Goal: Task Accomplishment & Management: Use online tool/utility

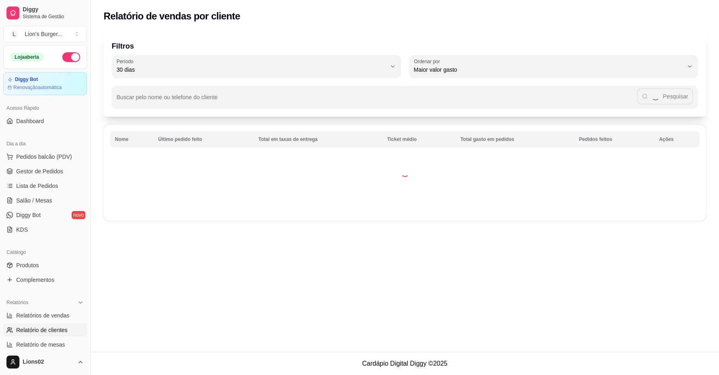
select select "30"
select select "HIGHEST_TOTAL_SPENT_WITH_ORDERS"
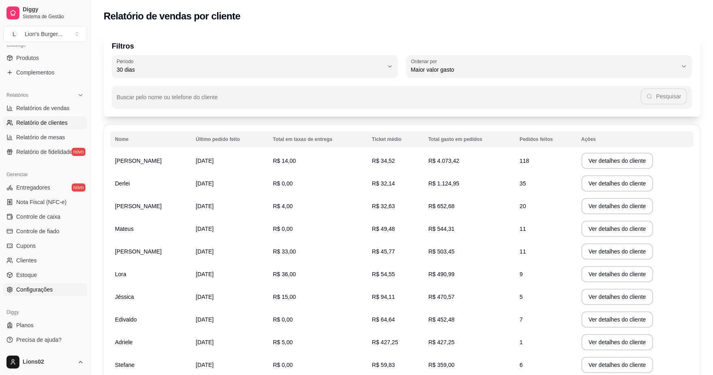
scroll to position [61, 0]
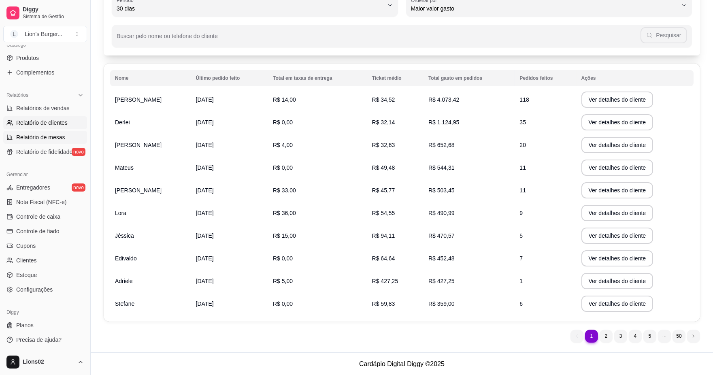
click at [60, 138] on span "Relatório de mesas" at bounding box center [40, 137] width 49 height 8
select select "TOTAL_OF_ORDERS"
select select "7"
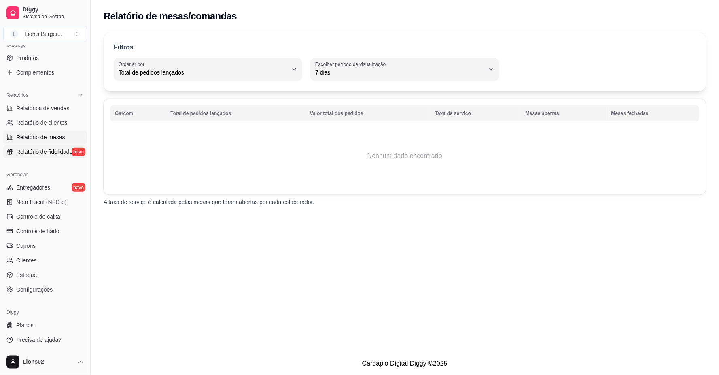
click at [51, 148] on span "Relatório de fidelidade" at bounding box center [44, 152] width 56 height 8
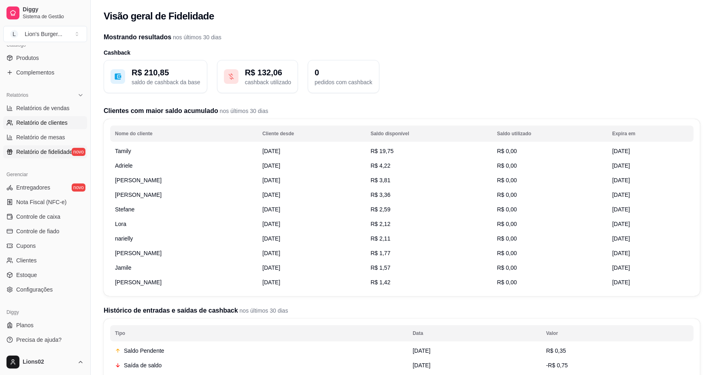
click at [51, 116] on link "Relatório de clientes" at bounding box center [45, 122] width 84 height 13
select select "30"
select select "HIGHEST_TOTAL_SPENT_WITH_ORDERS"
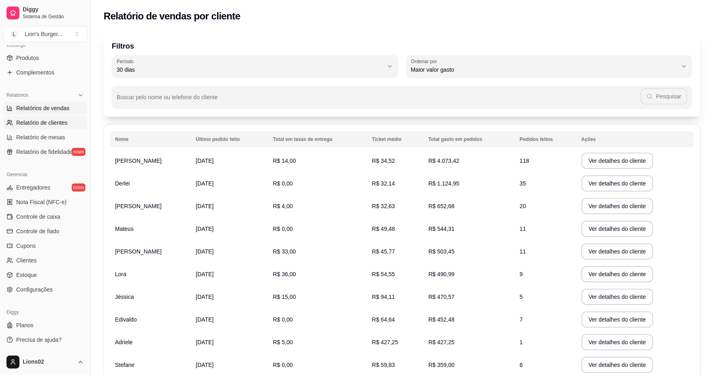
click at [57, 103] on link "Relatórios de vendas" at bounding box center [45, 108] width 84 height 13
select select "ALL"
select select "0"
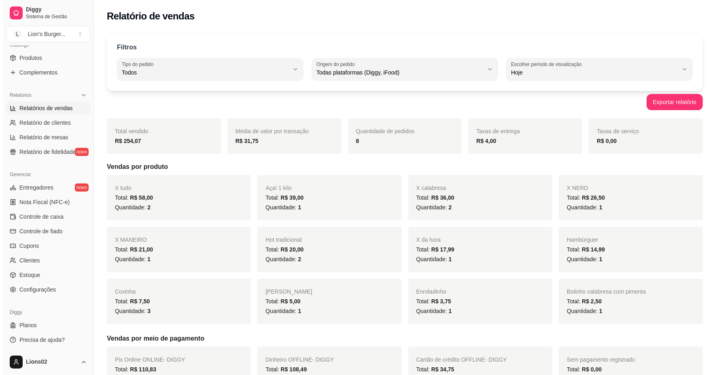
scroll to position [117, 0]
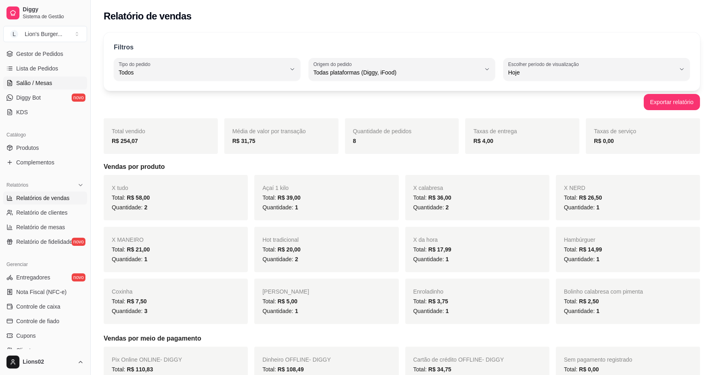
click at [50, 85] on span "Salão / Mesas" at bounding box center [34, 83] width 36 height 8
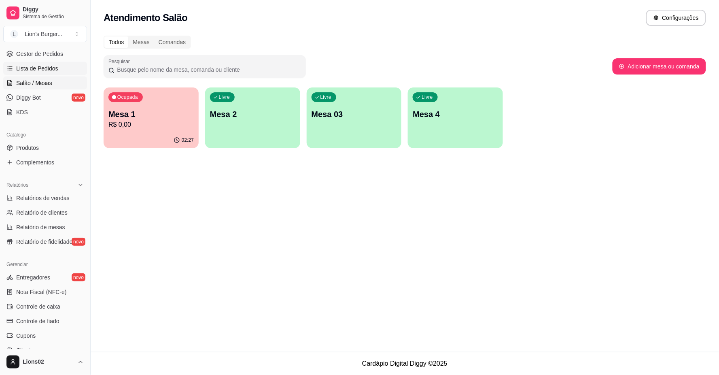
click at [47, 73] on link "Lista de Pedidos" at bounding box center [45, 68] width 84 height 13
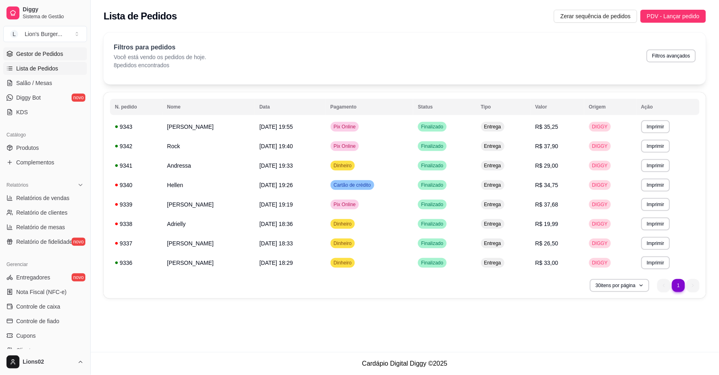
click at [51, 59] on link "Gestor de Pedidos" at bounding box center [45, 53] width 84 height 13
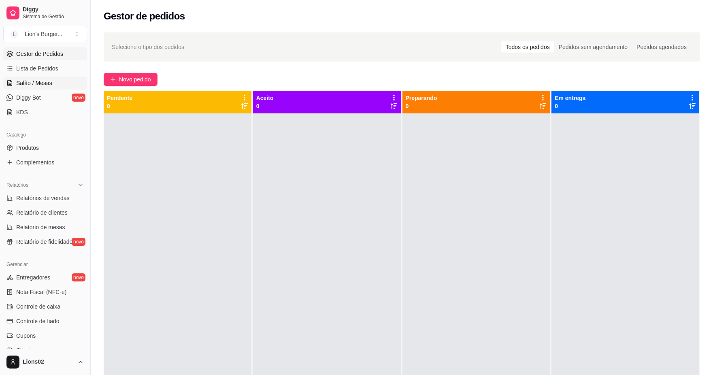
click at [54, 82] on link "Salão / Mesas" at bounding box center [45, 82] width 84 height 13
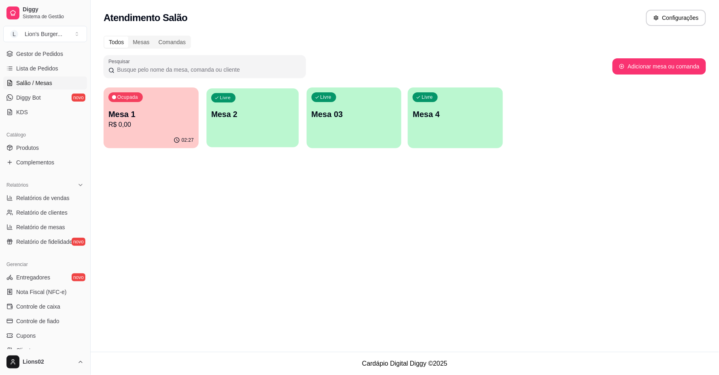
click at [234, 123] on div "Livre Mesa 2" at bounding box center [252, 112] width 92 height 49
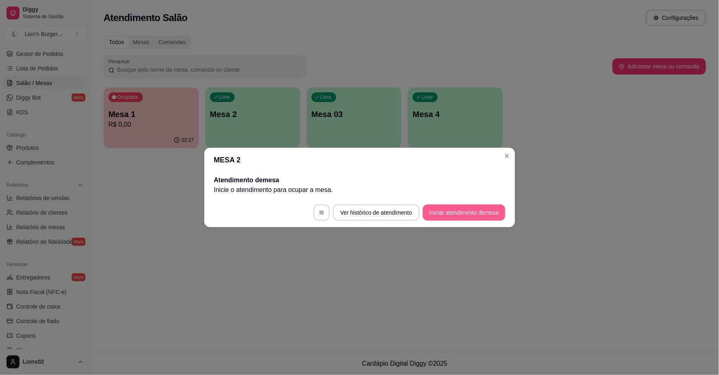
click at [440, 209] on button "Iniciar atendimento de mesa" at bounding box center [464, 212] width 83 height 16
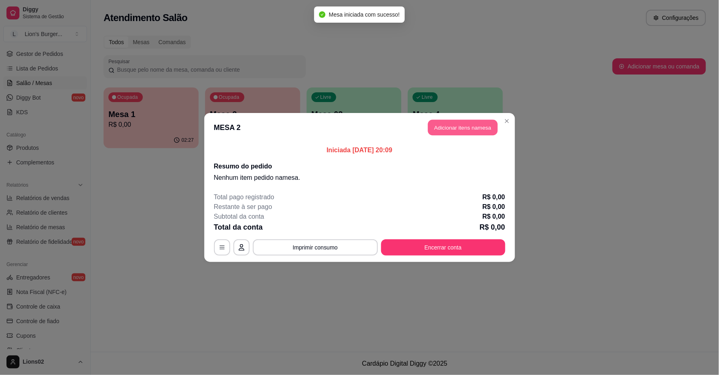
click at [478, 122] on button "Adicionar itens na mesa" at bounding box center [463, 128] width 70 height 16
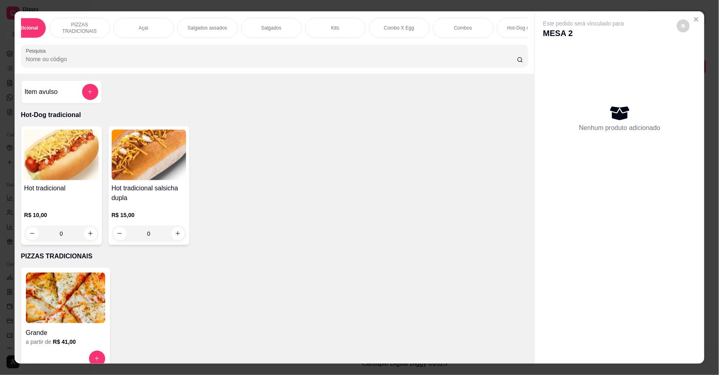
scroll to position [0, 54]
click at [55, 30] on p "PIZZAS TRADICIONAIS" at bounding box center [61, 27] width 47 height 13
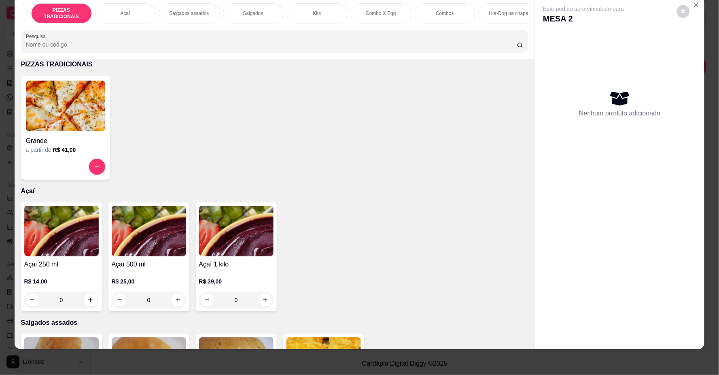
click at [68, 142] on h4 "Grande" at bounding box center [65, 141] width 79 height 10
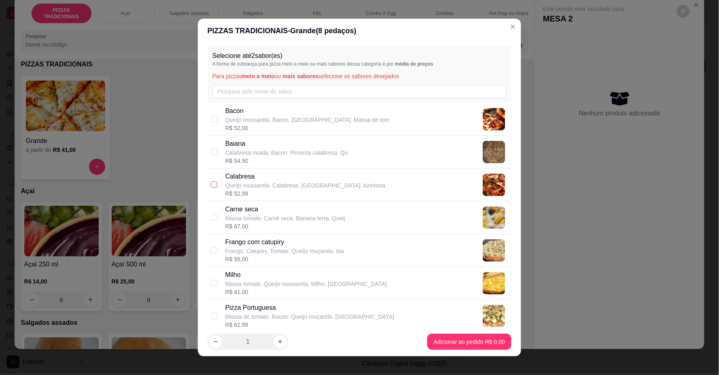
click at [213, 185] on input "checkbox" at bounding box center [214, 184] width 6 height 6
checkbox input "true"
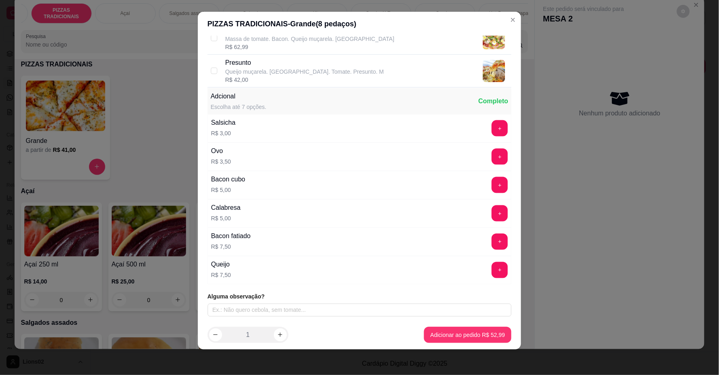
scroll to position [1, 0]
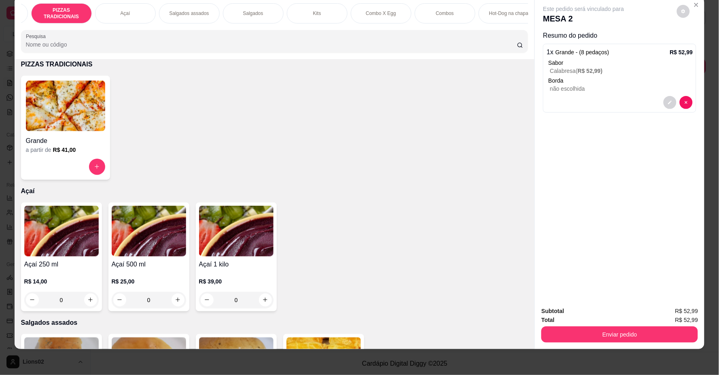
click at [518, 20] on div "Hot-Dog na chapa" at bounding box center [509, 13] width 61 height 20
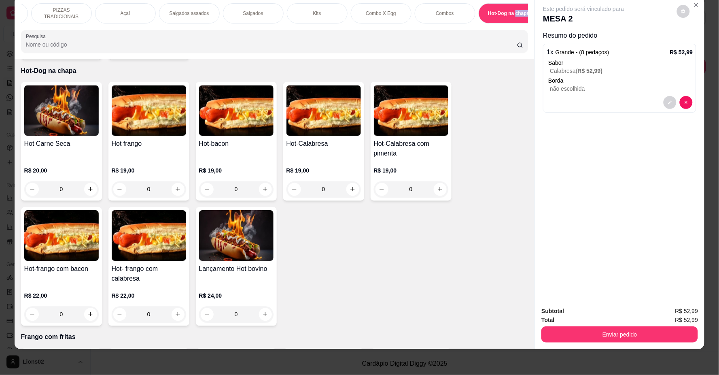
click at [518, 20] on div "Hot-Dog na chapa" at bounding box center [509, 13] width 61 height 20
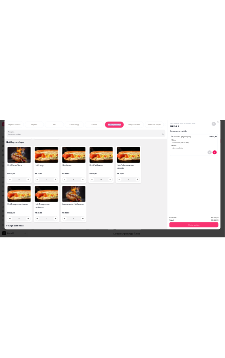
scroll to position [0, 216]
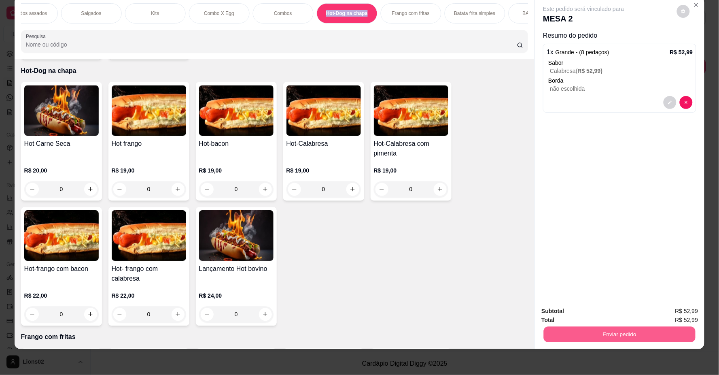
click at [629, 335] on button "Enviar pedido" at bounding box center [620, 335] width 152 height 16
click at [655, 313] on button "Sim, quero registrar" at bounding box center [670, 314] width 58 height 15
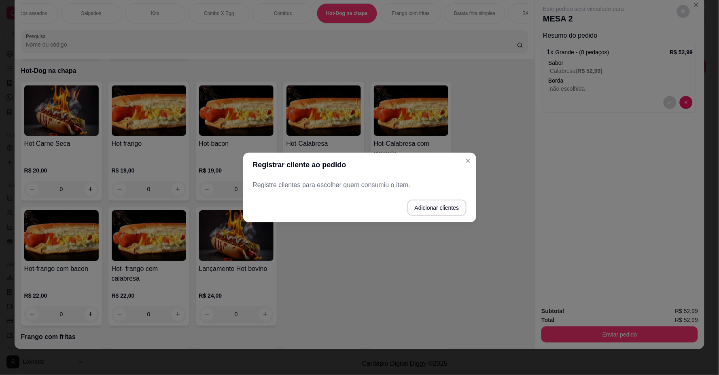
click at [346, 183] on p "Registre clientes para escolher quem consumiu o item." at bounding box center [360, 185] width 214 height 10
click at [437, 206] on button "Adicionar clientes" at bounding box center [436, 208] width 57 height 16
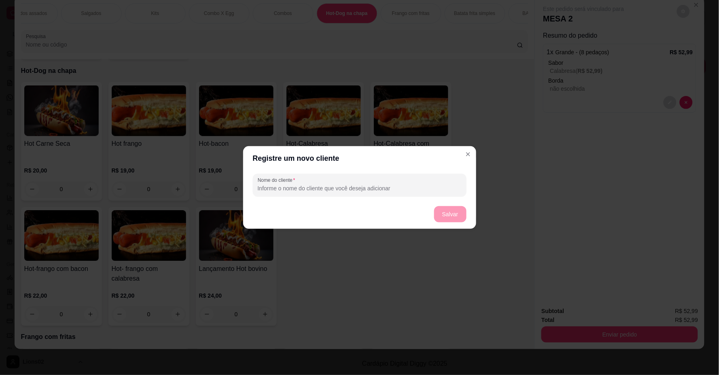
click at [458, 155] on header "Registre um novo cliente" at bounding box center [359, 158] width 233 height 24
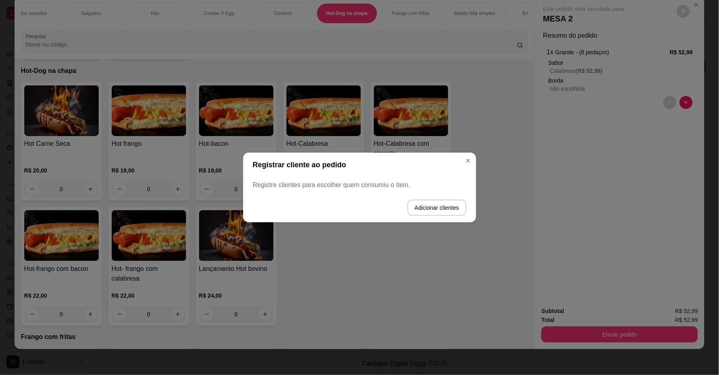
click at [327, 195] on footer "Adicionar clientes" at bounding box center [359, 207] width 233 height 29
click at [324, 185] on p "Registre clientes para escolher quem consumiu o item." at bounding box center [360, 185] width 214 height 10
click at [276, 183] on p "Registre clientes para escolher quem consumiu o item." at bounding box center [360, 185] width 214 height 10
click at [439, 210] on button "Adicionar clientes" at bounding box center [436, 208] width 57 height 16
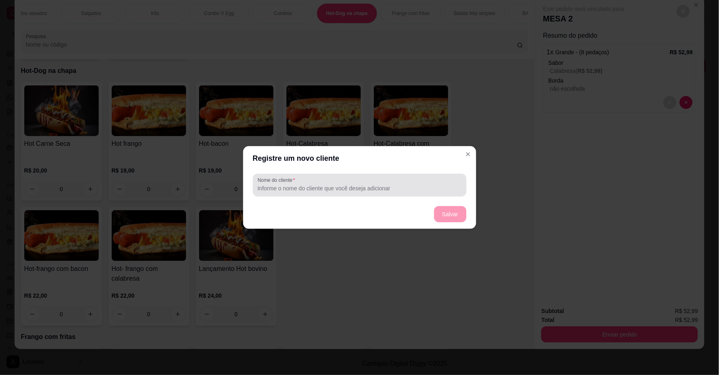
click at [336, 188] on input "Nome do cliente" at bounding box center [360, 188] width 204 height 8
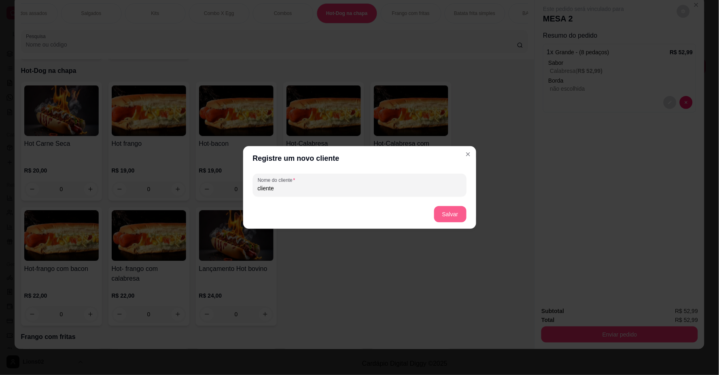
type input "cliente"
click at [444, 219] on button "Salvar" at bounding box center [450, 214] width 32 height 16
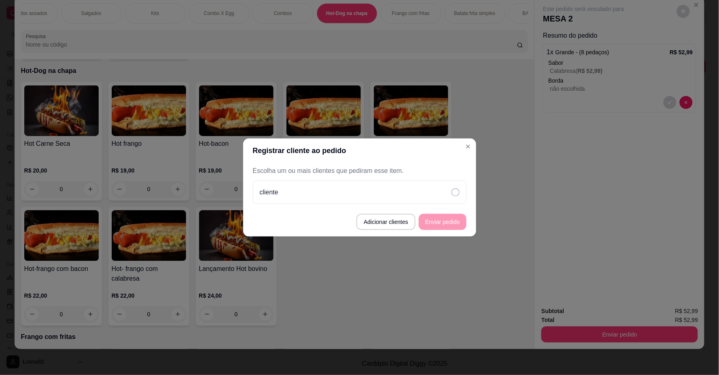
click at [456, 226] on footer "Adicionar clientes Enviar pedido" at bounding box center [359, 221] width 233 height 29
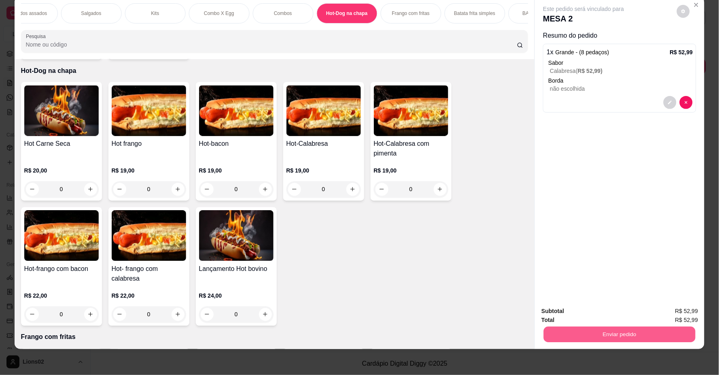
click at [602, 330] on button "Enviar pedido" at bounding box center [620, 335] width 152 height 16
click at [693, 3] on icon "Close" at bounding box center [696, 5] width 6 height 6
click at [701, 2] on div "Este pedido será vinculado para MESA 2 Resumo do pedido 1 x Grande - (8 pedaços…" at bounding box center [620, 148] width 170 height 303
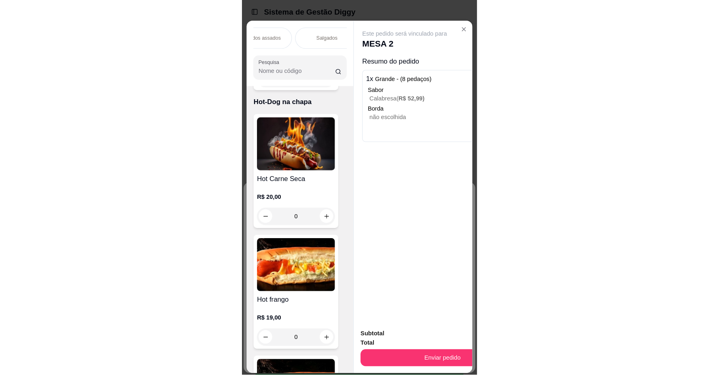
scroll to position [1353, 0]
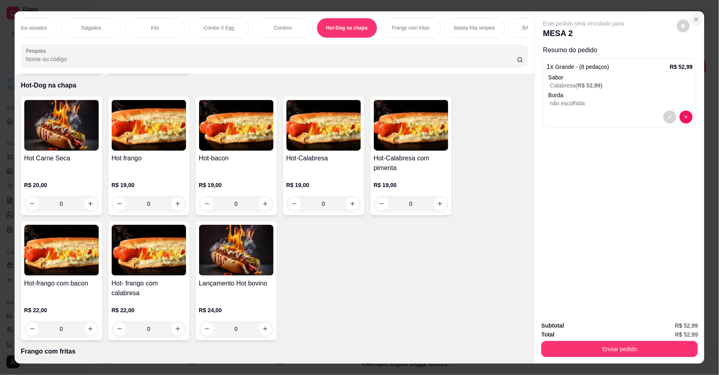
click at [693, 19] on icon "Close" at bounding box center [696, 19] width 6 height 6
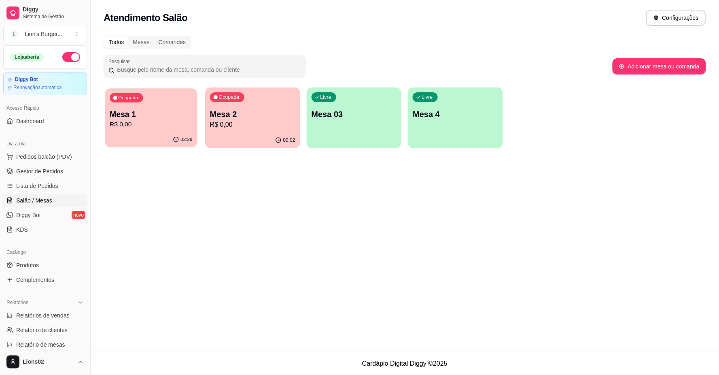
click at [176, 144] on div "02:29" at bounding box center [151, 139] width 92 height 15
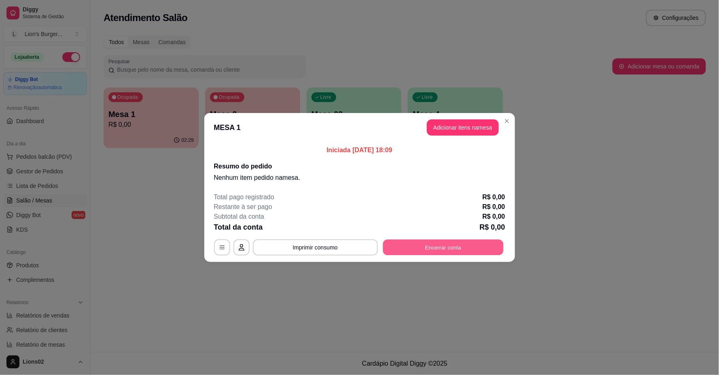
click at [471, 248] on button "Encerrar conta" at bounding box center [443, 248] width 121 height 16
click at [418, 244] on button "Encerrar conta" at bounding box center [443, 248] width 121 height 16
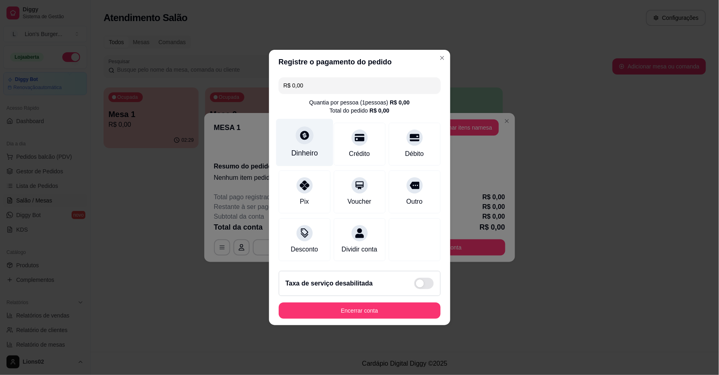
click at [290, 144] on div "Dinheiro" at bounding box center [304, 142] width 57 height 47
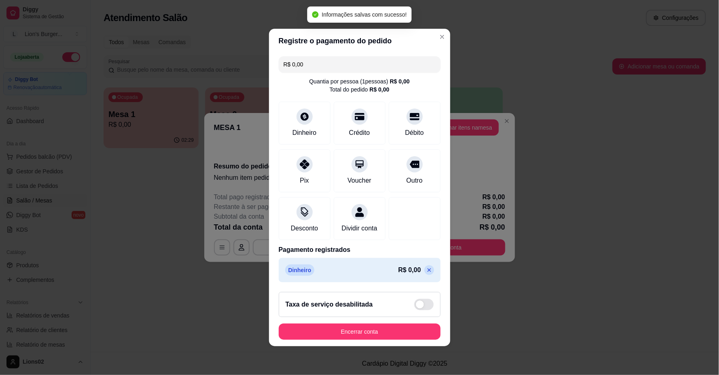
click at [350, 308] on h2 "Taxa de serviço desabilitada" at bounding box center [329, 304] width 87 height 10
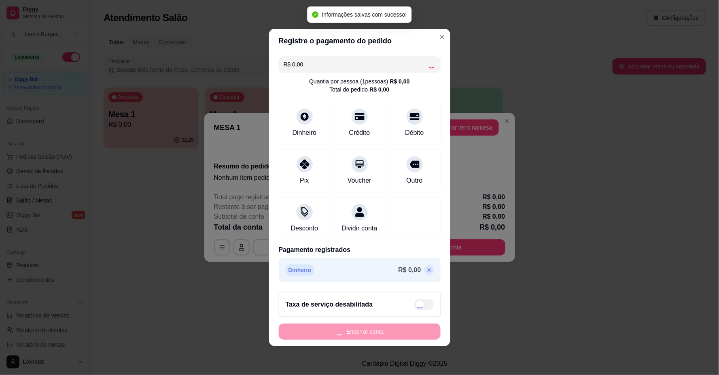
checkbox input "true"
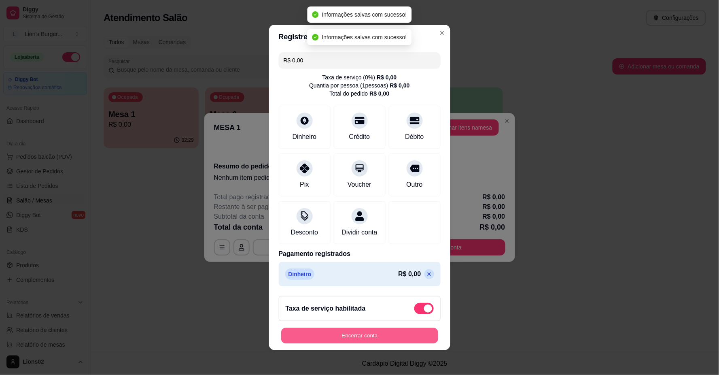
click at [371, 340] on button "Encerrar conta" at bounding box center [359, 336] width 157 height 16
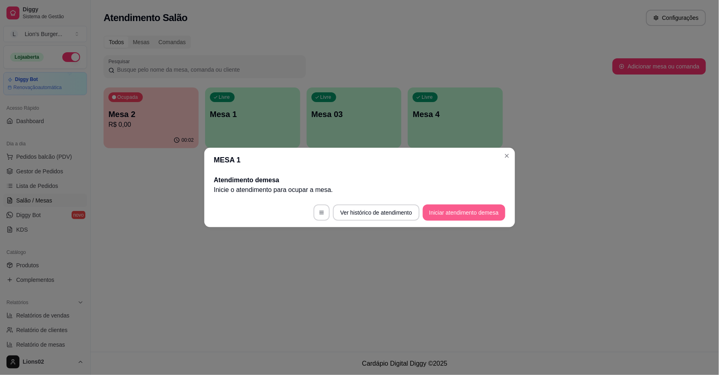
click at [463, 211] on button "Iniciar atendimento de mesa" at bounding box center [464, 212] width 83 height 16
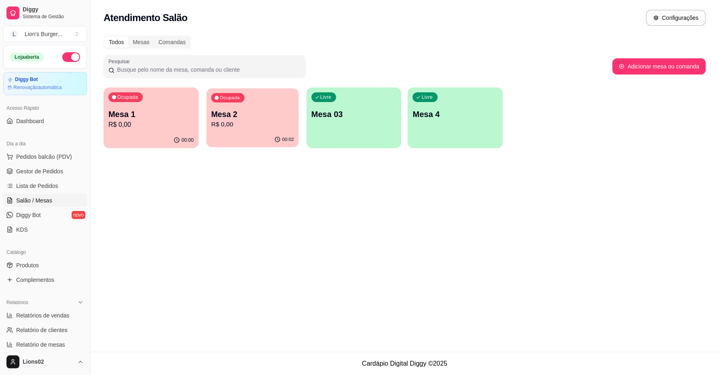
click at [205, 125] on div "Ocupada Mesa 1 R$ 0,00 00:00 Ocupada Mesa 2 R$ 0,00 00:02 Livre Mesa 03 Livre M…" at bounding box center [405, 117] width 603 height 61
click at [230, 139] on div "00:02" at bounding box center [252, 139] width 92 height 15
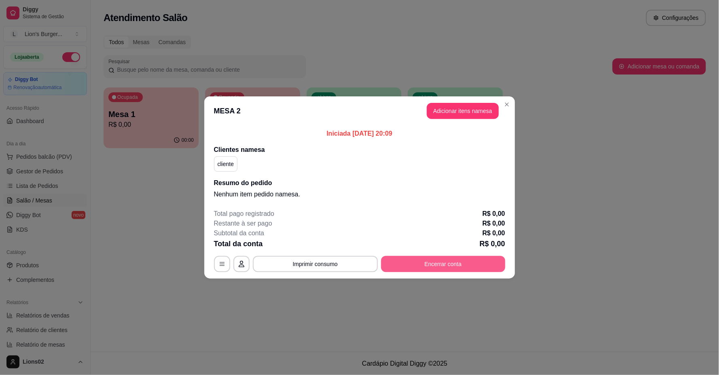
click at [467, 261] on button "Encerrar conta" at bounding box center [443, 264] width 124 height 16
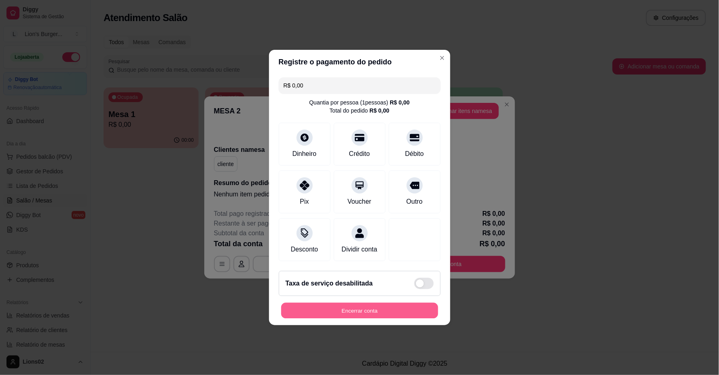
click at [353, 318] on button "Encerrar conta" at bounding box center [359, 311] width 157 height 16
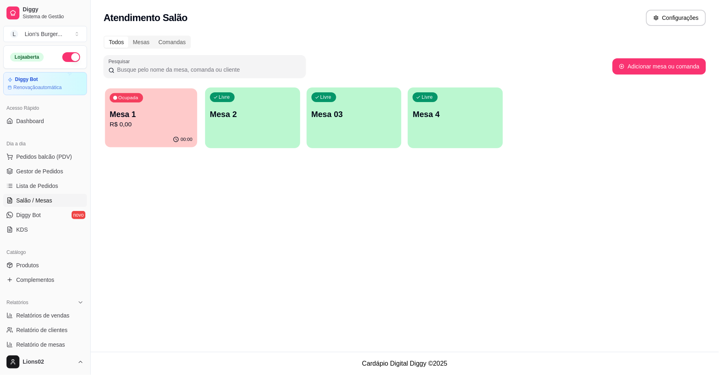
click at [160, 123] on p "R$ 0,00" at bounding box center [151, 124] width 83 height 9
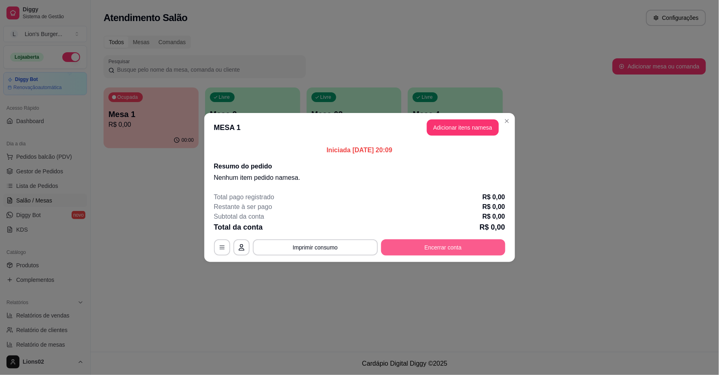
click at [427, 243] on button "Encerrar conta" at bounding box center [443, 247] width 124 height 16
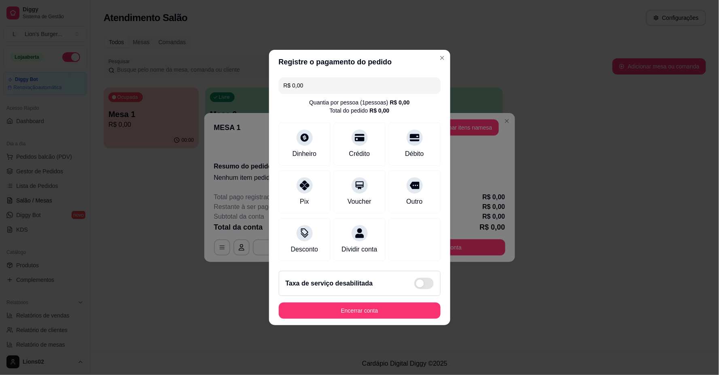
click at [387, 325] on footer "Taxa de serviço desabilitada Encerrar conta" at bounding box center [359, 294] width 181 height 61
click at [381, 316] on button "Encerrar conta" at bounding box center [359, 311] width 157 height 16
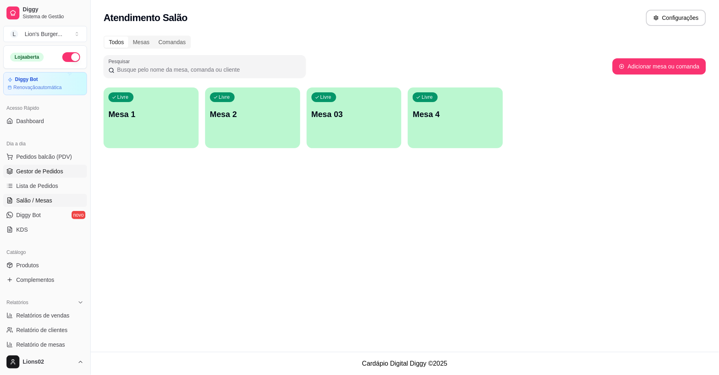
click at [38, 165] on link "Gestor de Pedidos" at bounding box center [45, 171] width 84 height 13
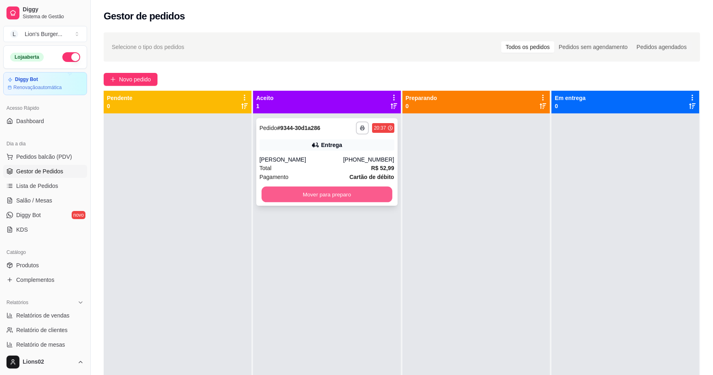
click at [382, 194] on button "Mover para preparo" at bounding box center [326, 195] width 131 height 16
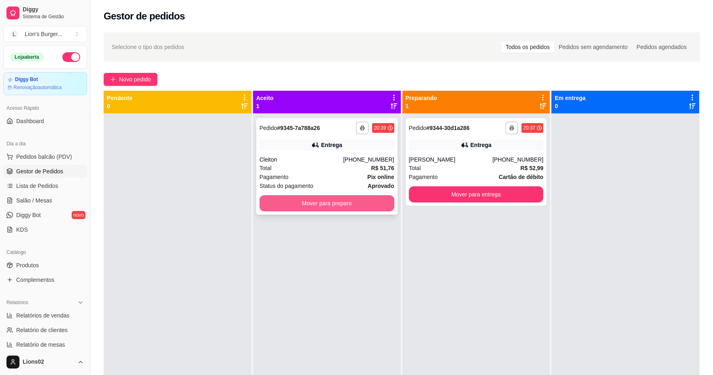
click at [363, 206] on button "Mover para preparo" at bounding box center [326, 203] width 135 height 16
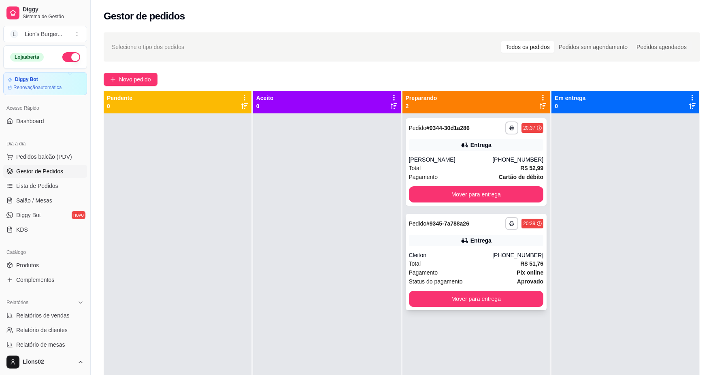
click at [492, 257] on div "Cleiton" at bounding box center [451, 255] width 84 height 8
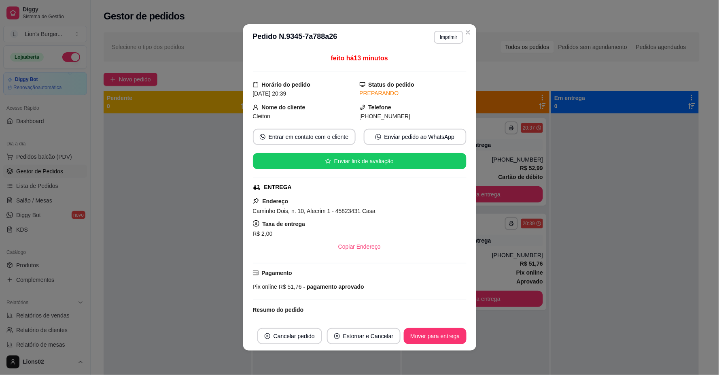
scroll to position [68, 0]
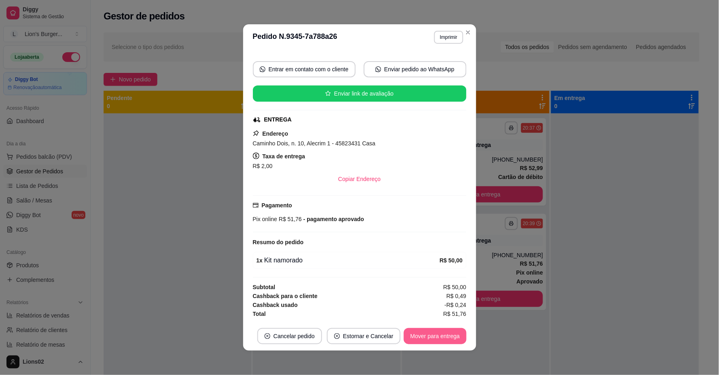
click at [435, 342] on button "Mover para entrega" at bounding box center [435, 336] width 62 height 16
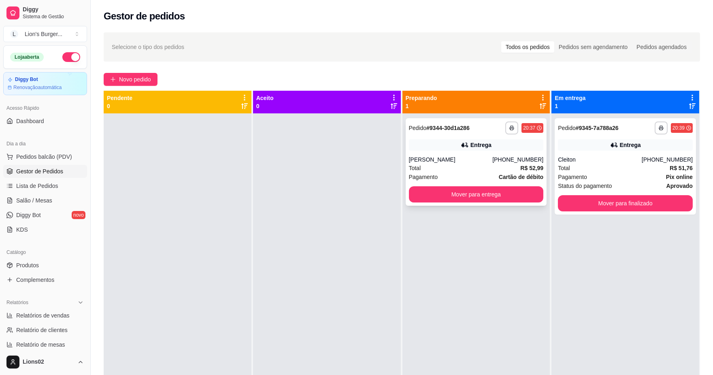
click at [499, 174] on strong "Cartão de débito" at bounding box center [521, 177] width 45 height 6
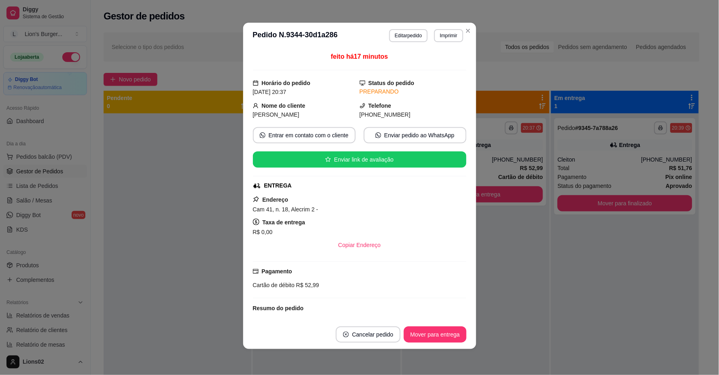
scroll to position [121, 0]
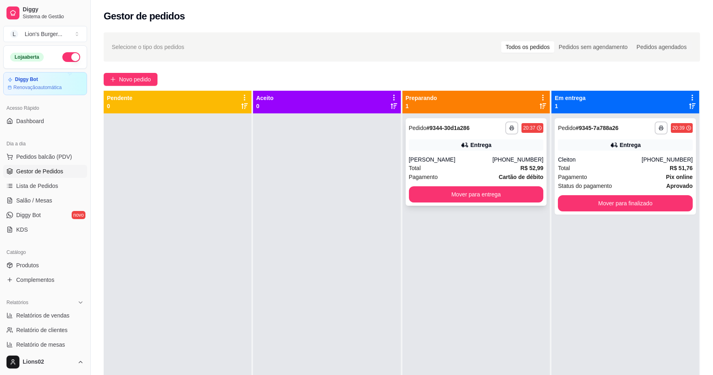
click at [486, 163] on div "Total R$ 52,99" at bounding box center [476, 167] width 135 height 9
click at [589, 181] on span "Status do pagamento" at bounding box center [585, 185] width 54 height 9
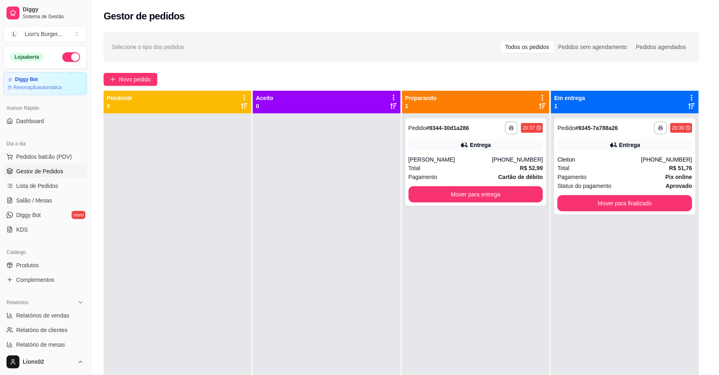
scroll to position [2, 0]
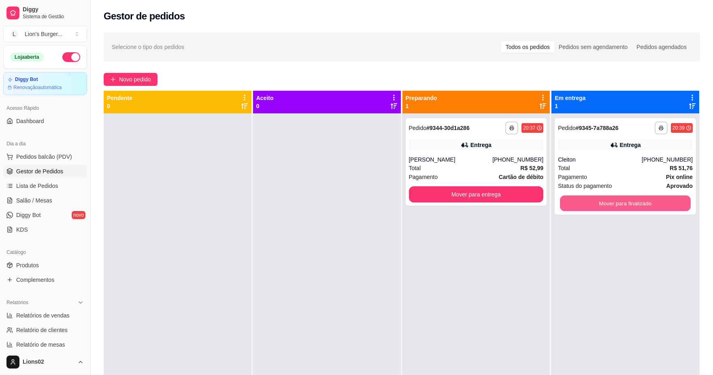
click at [641, 208] on button "Mover para finalizado" at bounding box center [625, 203] width 131 height 16
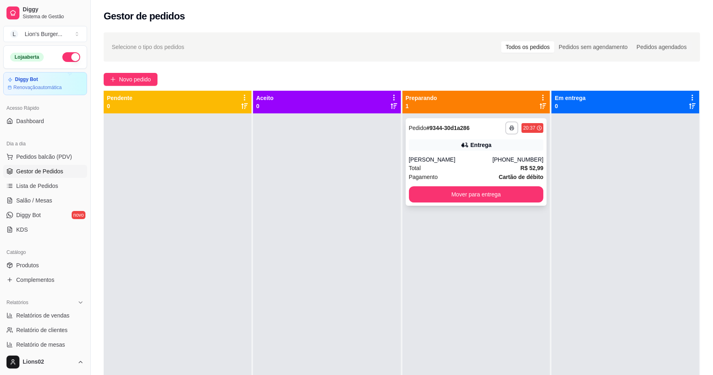
click at [474, 172] on div "Pagamento Cartão de débito" at bounding box center [476, 176] width 135 height 9
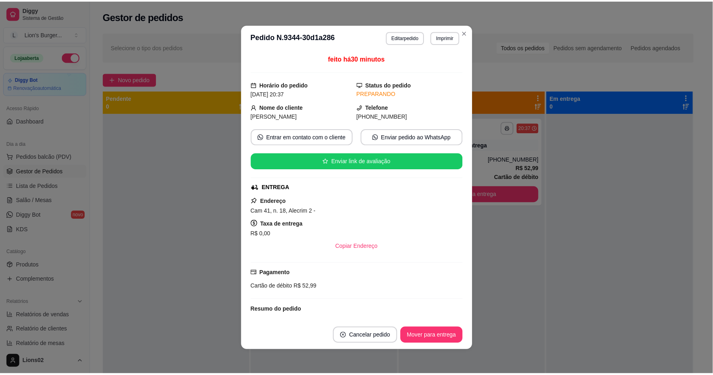
scroll to position [121, 0]
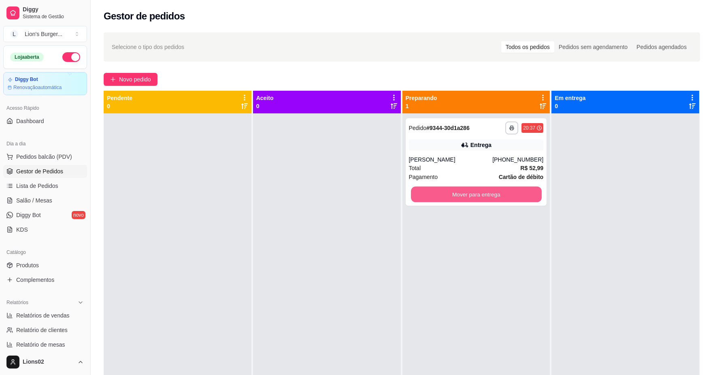
click at [514, 191] on button "Mover para entrega" at bounding box center [475, 195] width 131 height 16
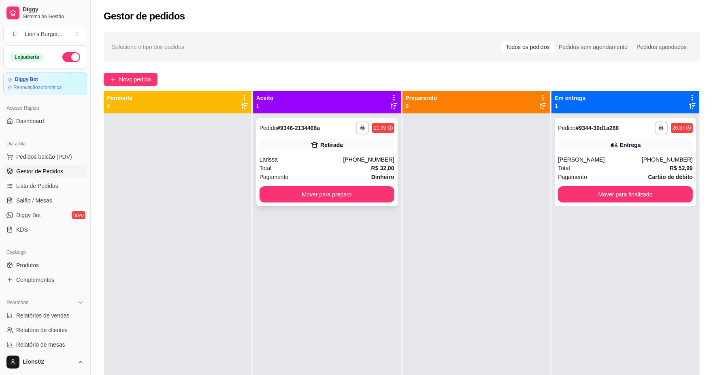
click at [283, 137] on div "**********" at bounding box center [326, 161] width 141 height 87
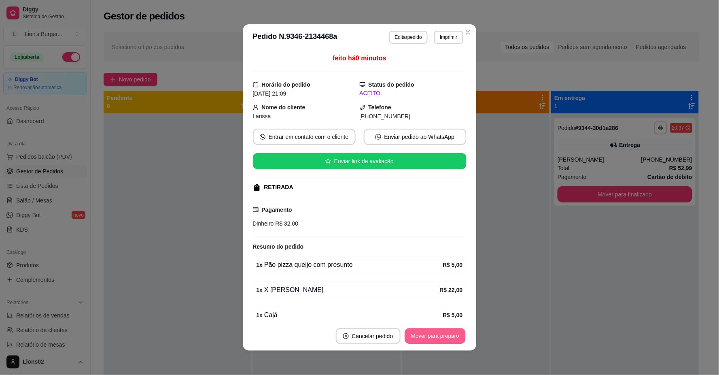
click at [439, 335] on button "Mover para preparo" at bounding box center [435, 336] width 61 height 16
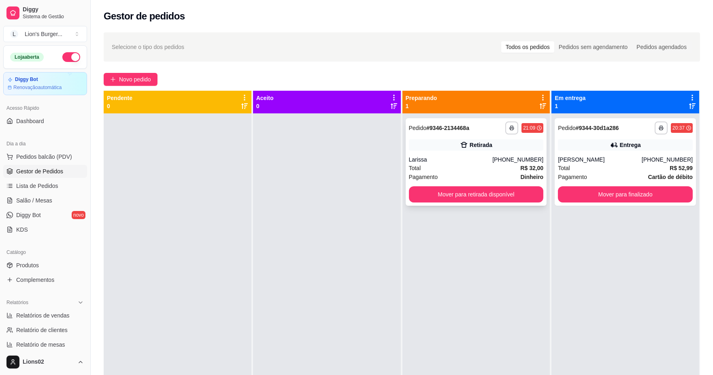
click at [446, 167] on div "Total R$ 32,00" at bounding box center [476, 167] width 135 height 9
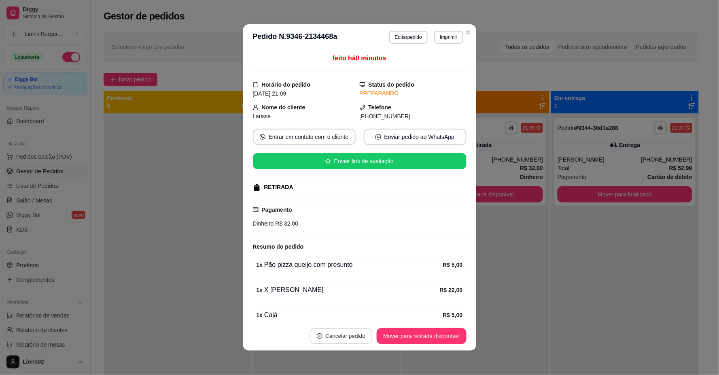
click at [346, 329] on button "Cancelar pedido" at bounding box center [341, 336] width 63 height 16
click at [363, 322] on button "Sim" at bounding box center [361, 316] width 32 height 16
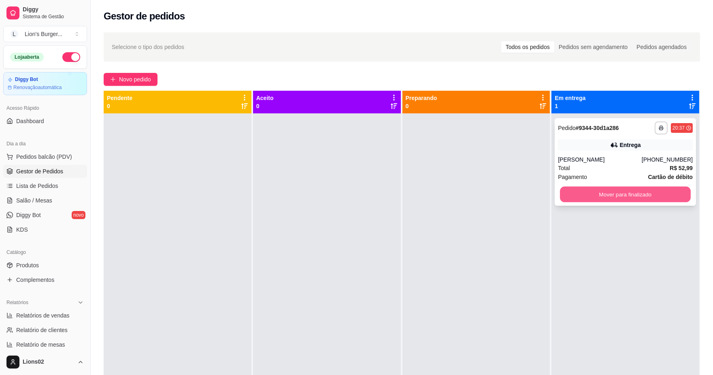
click at [607, 191] on button "Mover para finalizado" at bounding box center [625, 195] width 131 height 16
